Goal: Navigation & Orientation: Find specific page/section

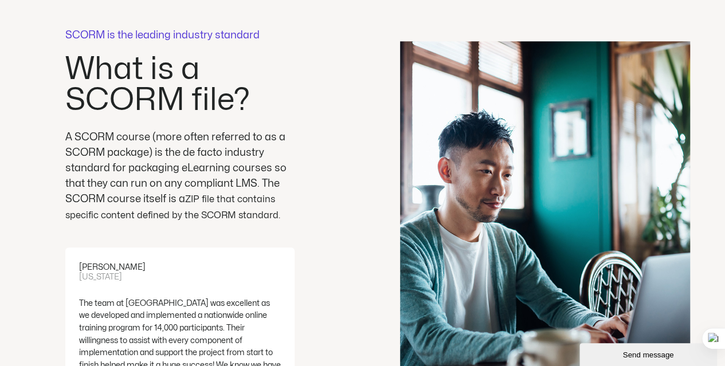
scroll to position [2638, 0]
click at [315, 193] on div "SCORM is the leading industry standard What is a SCORM file? A SCORM course (mo…" at bounding box center [180, 221] width 338 height 381
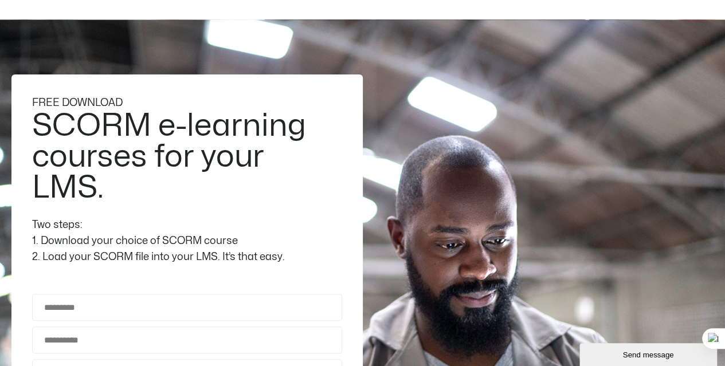
scroll to position [0, 0]
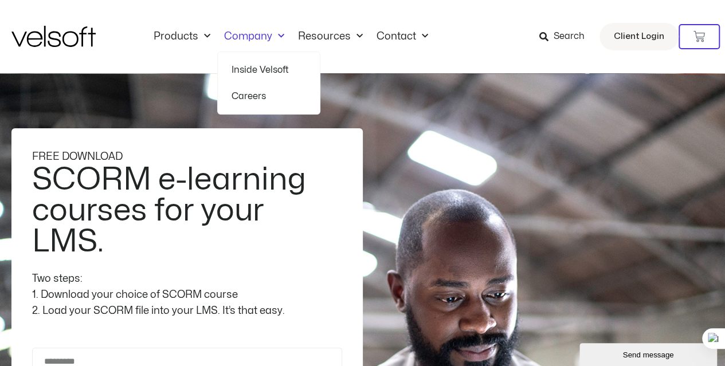
click at [284, 34] on link "Company" at bounding box center [254, 36] width 74 height 13
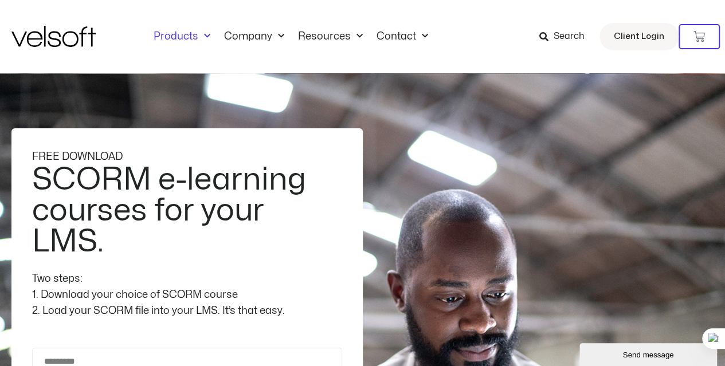
click at [206, 29] on span "Menu" at bounding box center [204, 36] width 12 height 19
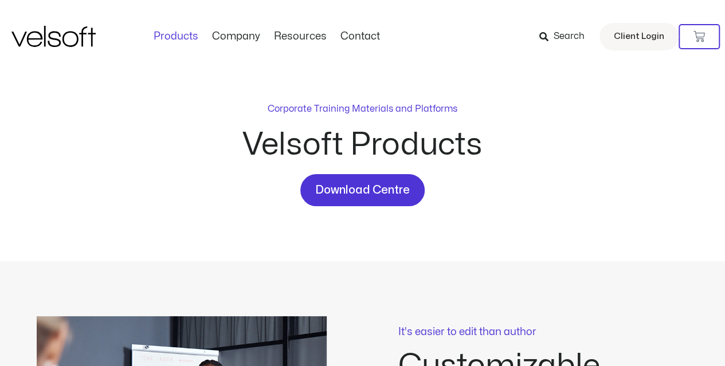
click at [192, 38] on link "Products" at bounding box center [176, 36] width 58 height 13
